Goal: Transaction & Acquisition: Purchase product/service

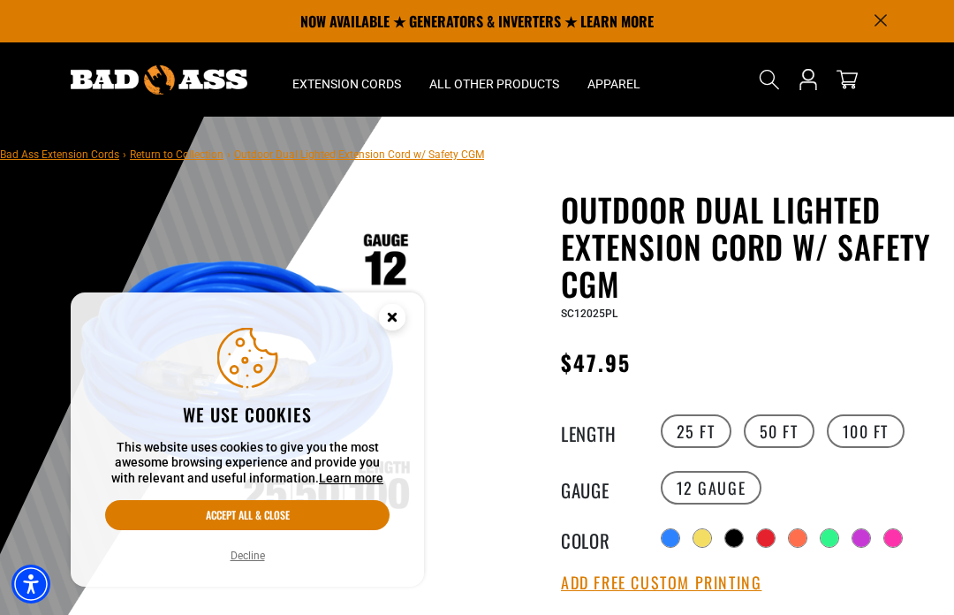
click at [254, 554] on button "Decline" at bounding box center [247, 556] width 45 height 18
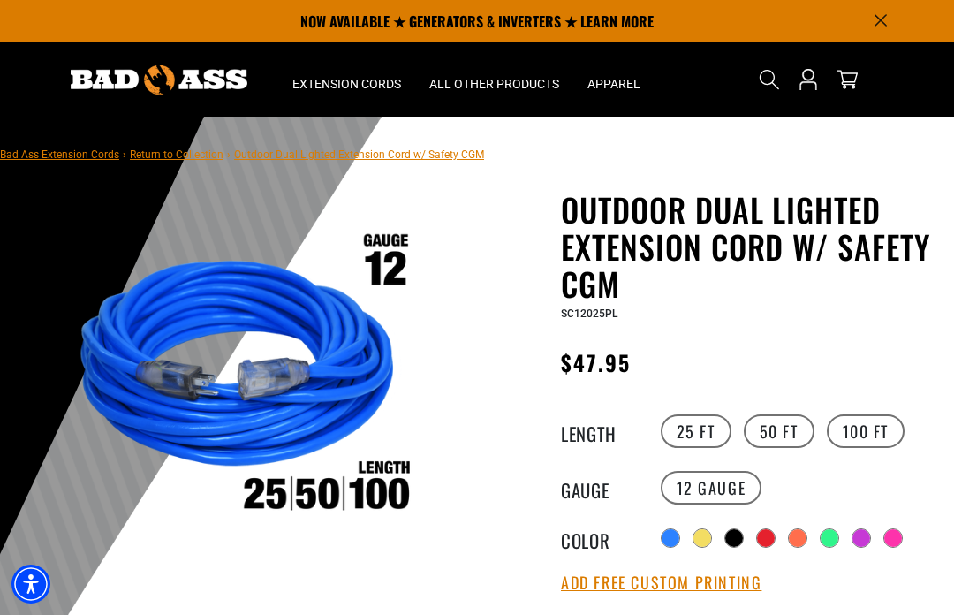
click at [774, 430] on label "50 FT" at bounding box center [779, 431] width 71 height 34
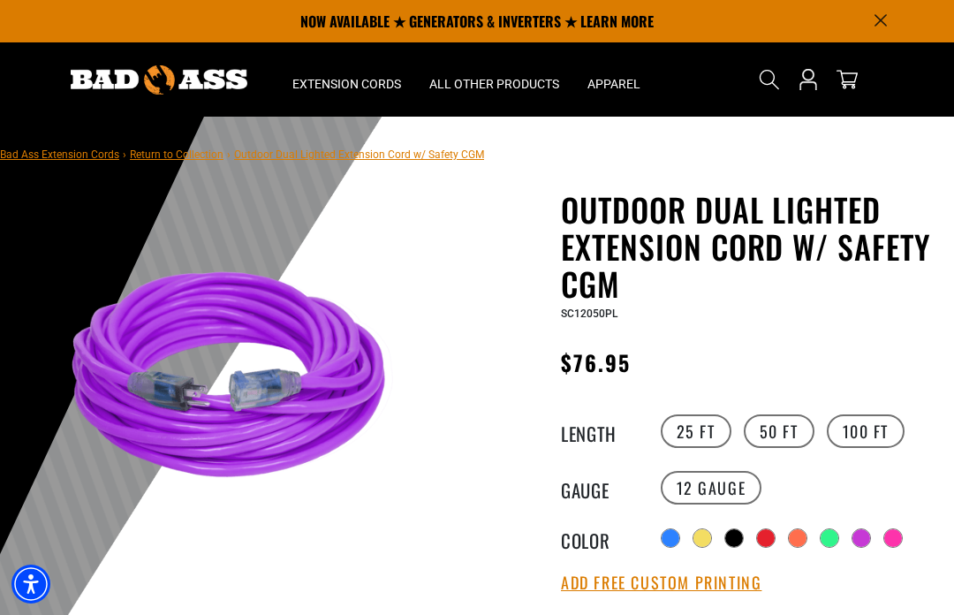
click at [874, 423] on label "100 FT" at bounding box center [866, 431] width 79 height 34
click at [707, 429] on label "25 FT" at bounding box center [696, 431] width 71 height 34
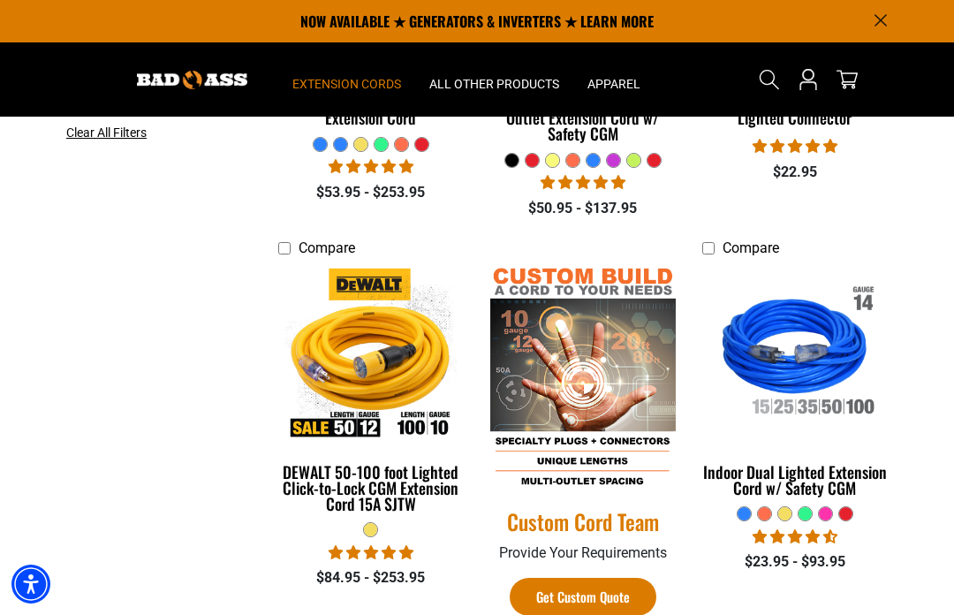
scroll to position [573, 0]
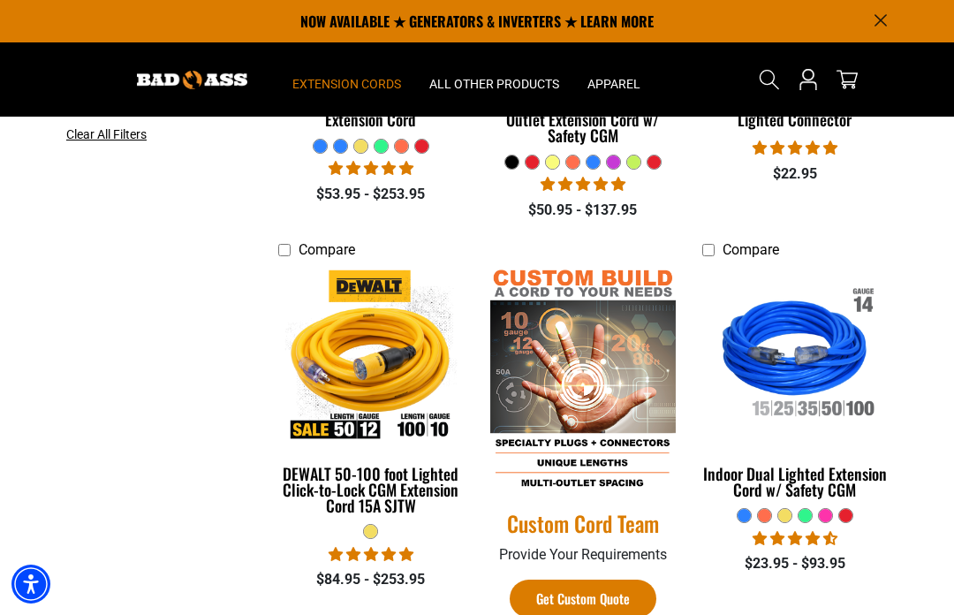
click at [786, 391] on img at bounding box center [795, 354] width 191 height 171
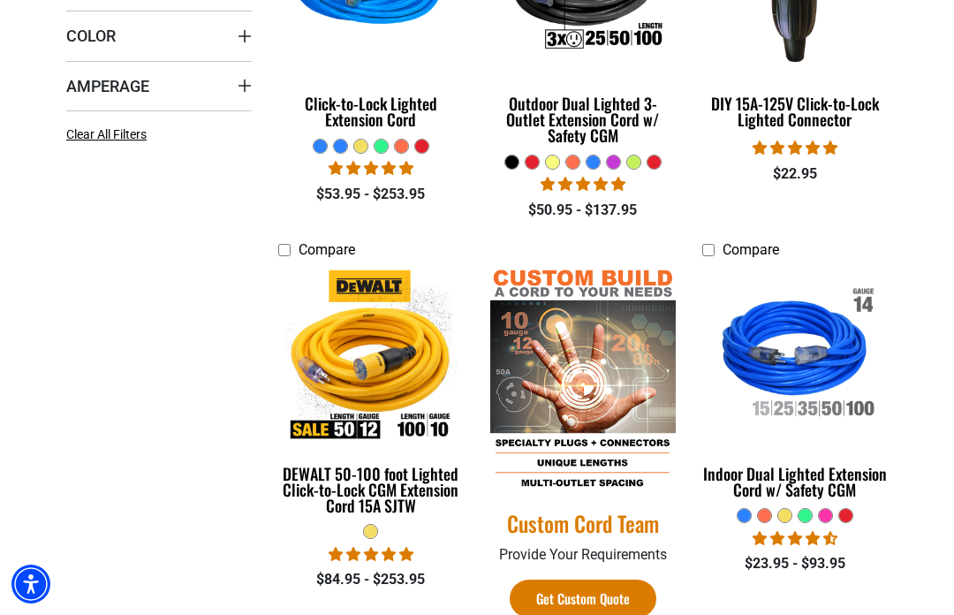
scroll to position [635, 0]
